Goal: Information Seeking & Learning: Learn about a topic

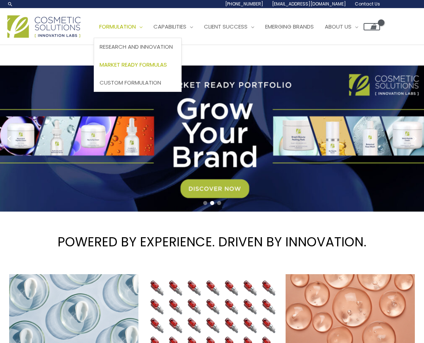
click at [143, 62] on span "Market Ready Formulas" at bounding box center [133, 65] width 67 height 8
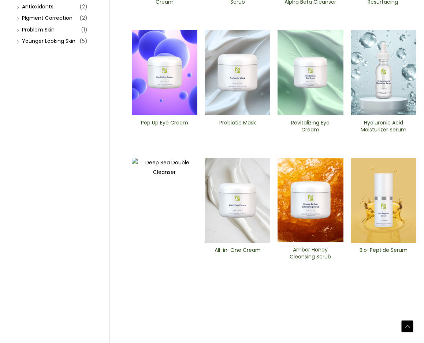
scroll to position [220, 0]
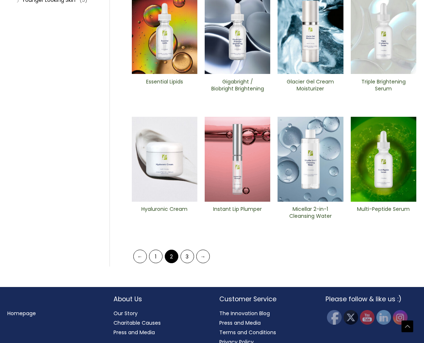
scroll to position [259, 0]
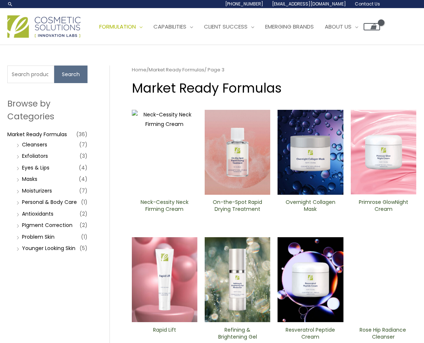
click at [63, 22] on img at bounding box center [43, 26] width 73 height 22
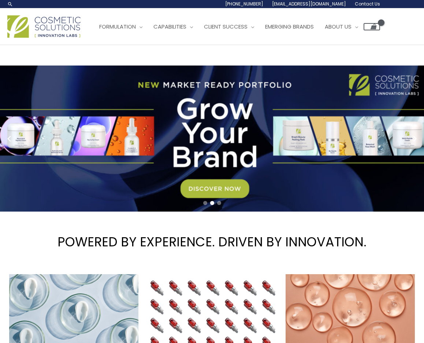
click at [413, 224] on h1 "POWERED BY EXPERIENCE. DRIVEN BY INNOVATION." at bounding box center [212, 242] width 424 height 50
